Goal: Information Seeking & Learning: Find specific page/section

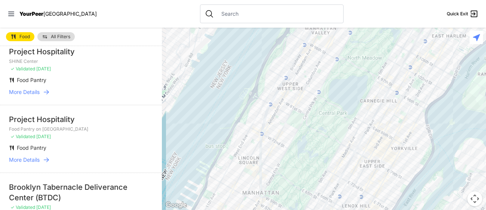
scroll to position [114, 0]
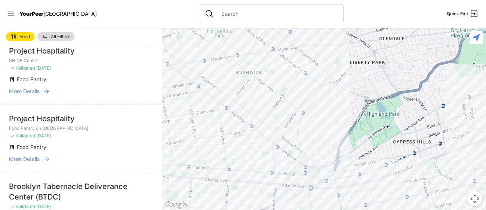
click at [206, 113] on div at bounding box center [324, 119] width 324 height 182
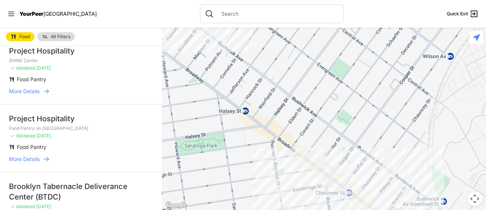
click at [372, 155] on div at bounding box center [324, 119] width 324 height 182
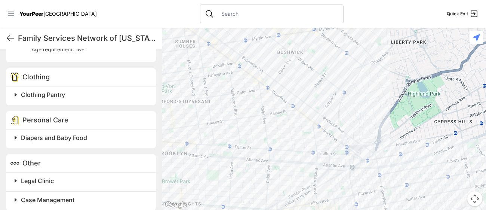
scroll to position [382, 0]
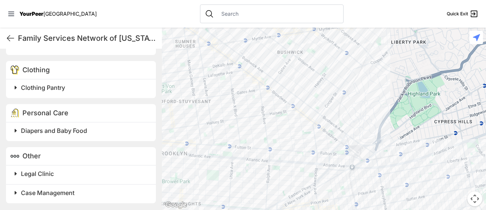
click at [100, 131] on h2 "Diapers and Baby Food" at bounding box center [84, 130] width 126 height 9
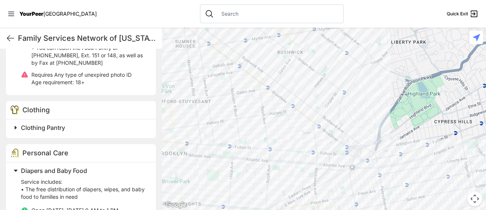
scroll to position [339, 0]
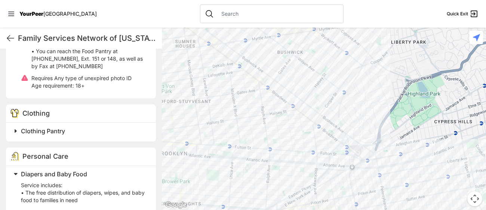
click at [117, 116] on div "Clothing" at bounding box center [81, 113] width 150 height 18
click at [73, 134] on h2 "Clothing Pantry" at bounding box center [84, 130] width 126 height 9
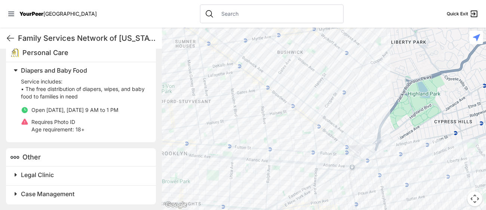
scroll to position [505, 0]
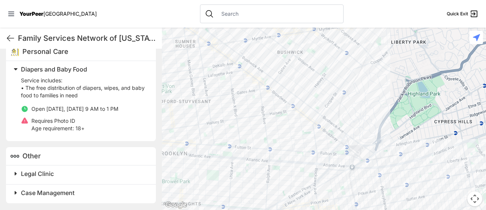
click at [100, 177] on h2 "Legal Clinic" at bounding box center [84, 173] width 126 height 9
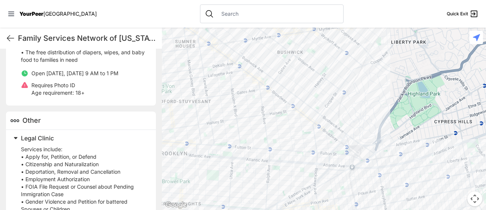
scroll to position [541, 0]
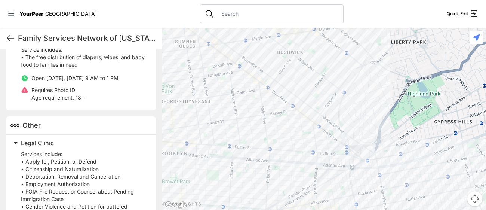
click at [70, 144] on h2 "Legal Clinic" at bounding box center [84, 142] width 126 height 9
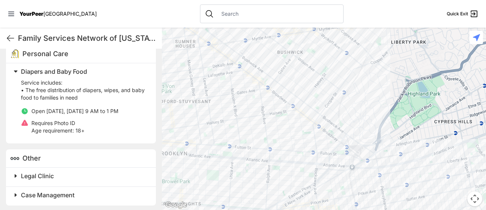
scroll to position [505, 0]
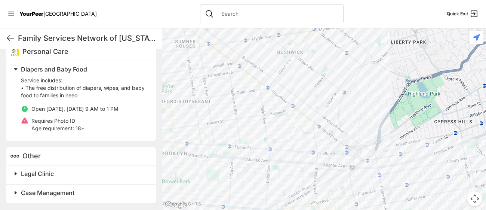
click at [289, 79] on div at bounding box center [324, 119] width 324 height 182
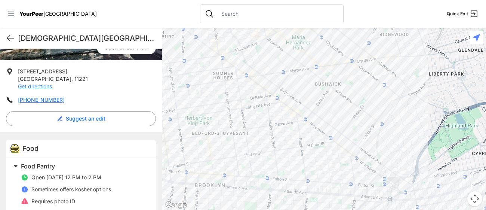
scroll to position [154, 0]
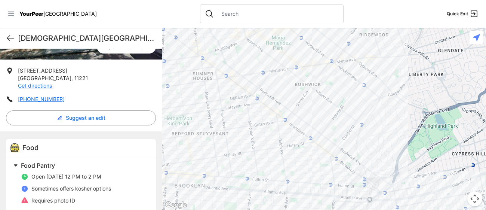
click at [267, 88] on div at bounding box center [324, 119] width 324 height 182
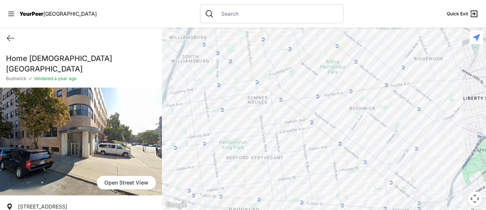
click at [396, 164] on div at bounding box center [324, 119] width 324 height 182
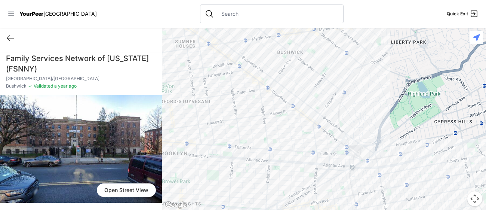
click at [319, 119] on div at bounding box center [324, 119] width 324 height 182
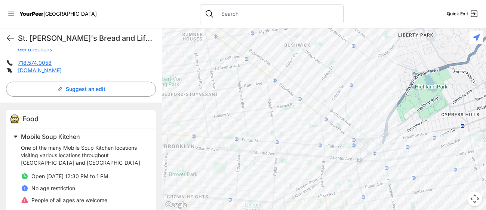
scroll to position [190, 0]
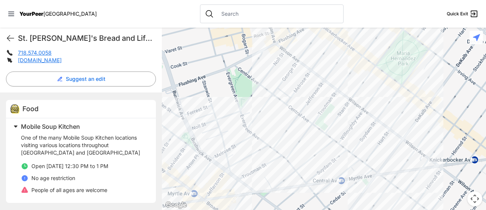
click at [260, 86] on div at bounding box center [324, 119] width 324 height 182
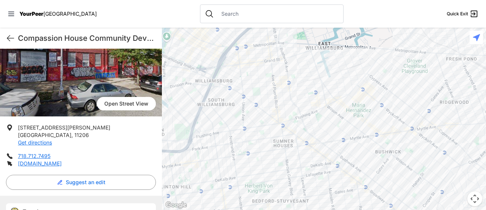
scroll to position [87, 0]
click at [119, 106] on span "Open Street View" at bounding box center [126, 102] width 59 height 13
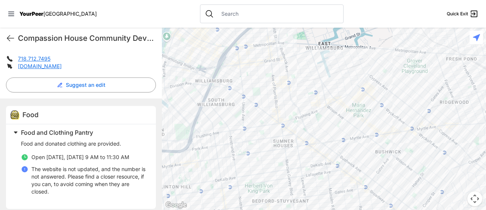
scroll to position [190, 0]
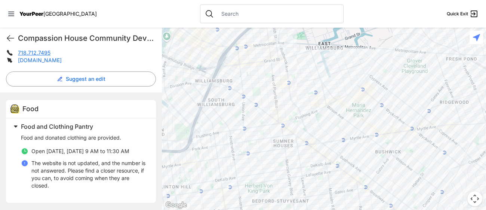
click at [26, 61] on link "[DOMAIN_NAME]" at bounding box center [40, 60] width 44 height 6
click at [306, 119] on div at bounding box center [324, 119] width 324 height 182
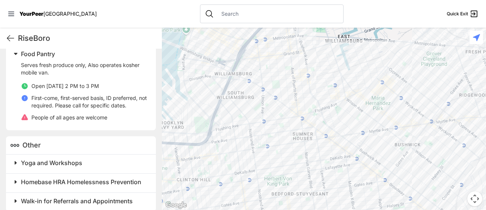
scroll to position [260, 0]
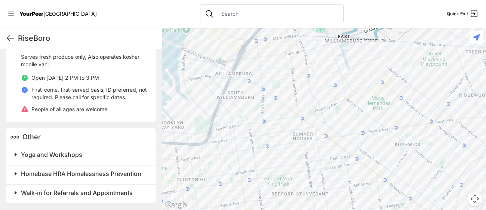
click at [44, 173] on span "Homebase HRA Homelessness Prevention" at bounding box center [81, 173] width 120 height 7
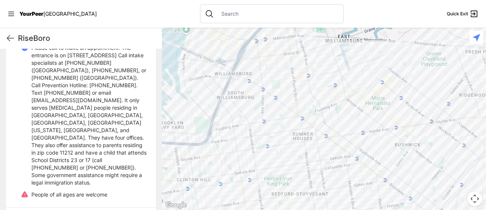
scroll to position [409, 0]
click at [367, 118] on div at bounding box center [324, 119] width 324 height 182
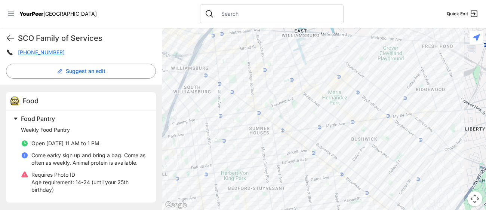
scroll to position [186, 0]
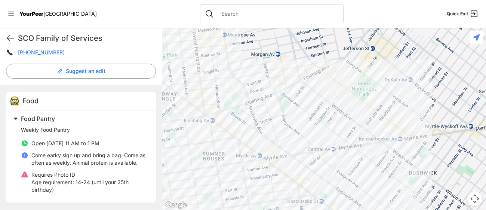
click at [358, 82] on div at bounding box center [324, 119] width 324 height 182
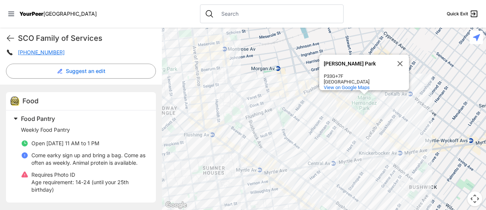
click at [362, 93] on div at bounding box center [363, 92] width 9 height 4
click at [401, 59] on button "Close" at bounding box center [400, 64] width 18 height 18
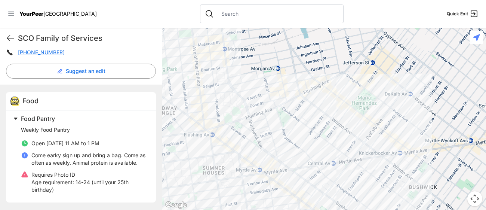
click at [366, 93] on div at bounding box center [324, 119] width 324 height 182
click at [366, 96] on div at bounding box center [324, 119] width 324 height 182
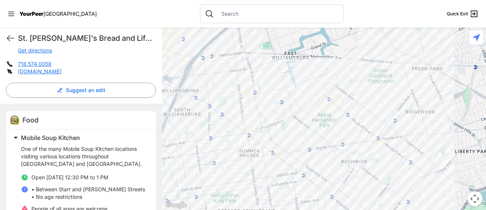
scroll to position [197, 0]
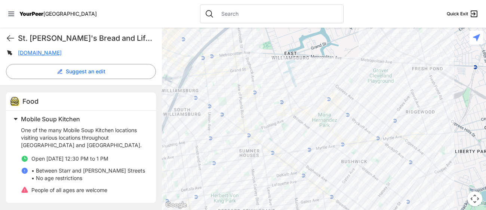
click at [270, 130] on div at bounding box center [324, 119] width 324 height 182
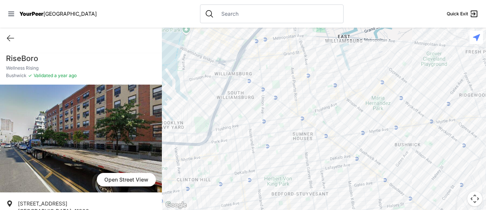
click at [343, 105] on div at bounding box center [324, 119] width 324 height 182
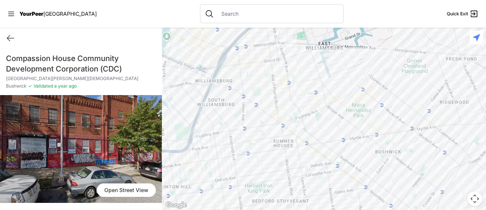
click at [346, 126] on div at bounding box center [324, 119] width 324 height 182
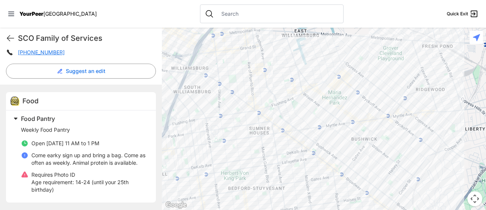
scroll to position [184, 0]
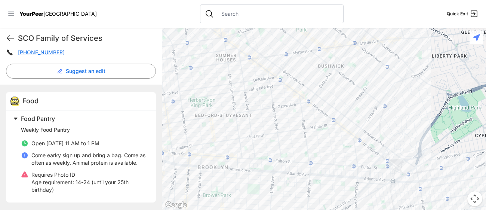
click at [293, 136] on div at bounding box center [324, 119] width 324 height 182
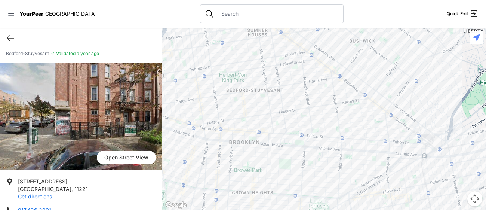
scroll to position [29, 0]
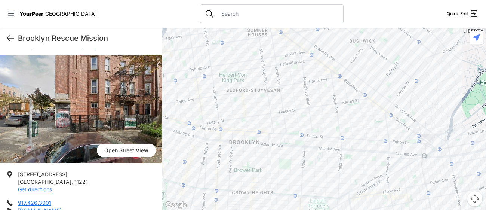
click at [312, 67] on div at bounding box center [324, 119] width 324 height 182
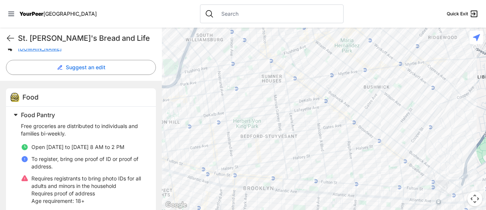
scroll to position [177, 0]
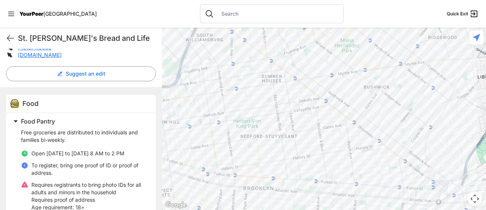
click at [263, 87] on div at bounding box center [324, 119] width 324 height 182
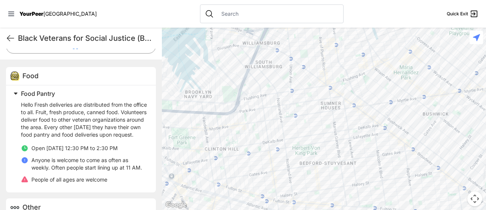
scroll to position [223, 0]
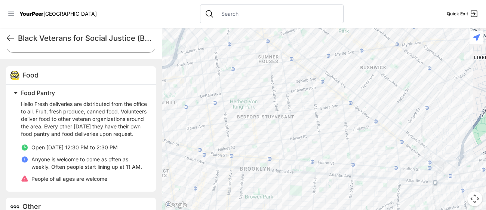
click at [351, 102] on div at bounding box center [324, 119] width 324 height 182
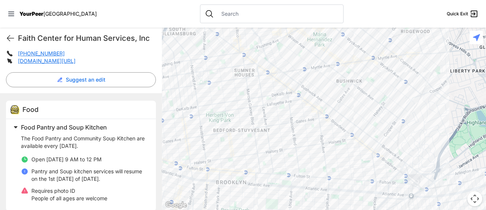
scroll to position [179, 0]
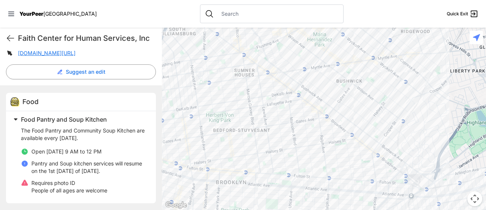
click at [375, 154] on div at bounding box center [324, 119] width 324 height 182
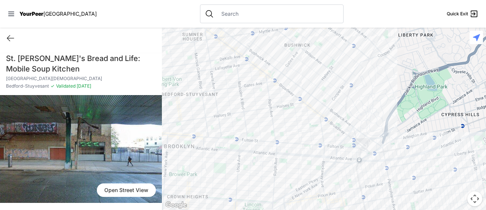
click at [295, 139] on div at bounding box center [324, 119] width 324 height 182
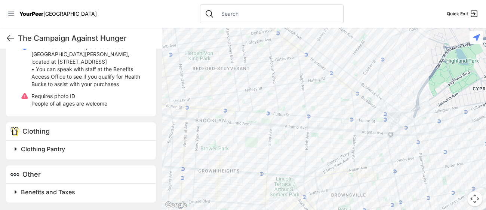
scroll to position [577, 0]
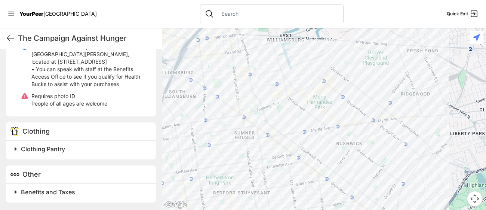
click at [282, 106] on div at bounding box center [324, 119] width 324 height 182
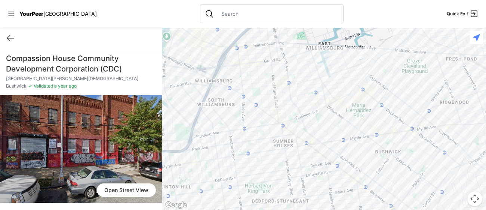
click at [270, 82] on div at bounding box center [324, 119] width 324 height 182
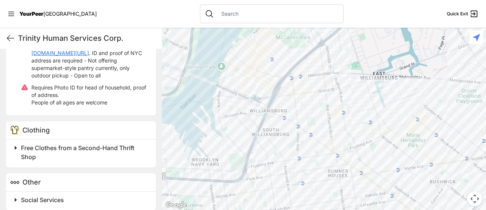
scroll to position [319, 0]
click at [19, 151] on span at bounding box center [108, 147] width 197 height 10
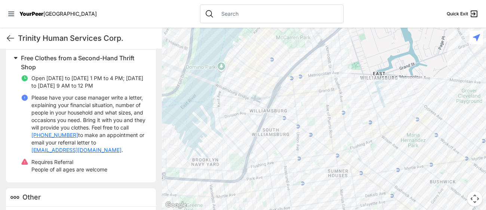
scroll to position [431, 0]
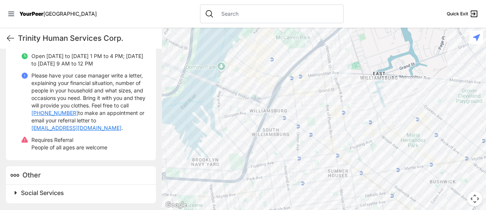
click at [31, 194] on span "Social Services" at bounding box center [42, 192] width 43 height 7
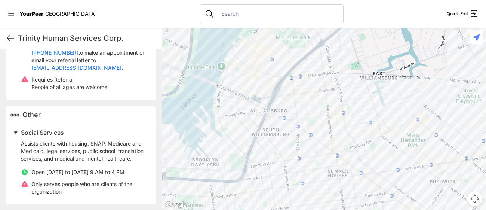
scroll to position [500, 0]
